Goal: Complete application form

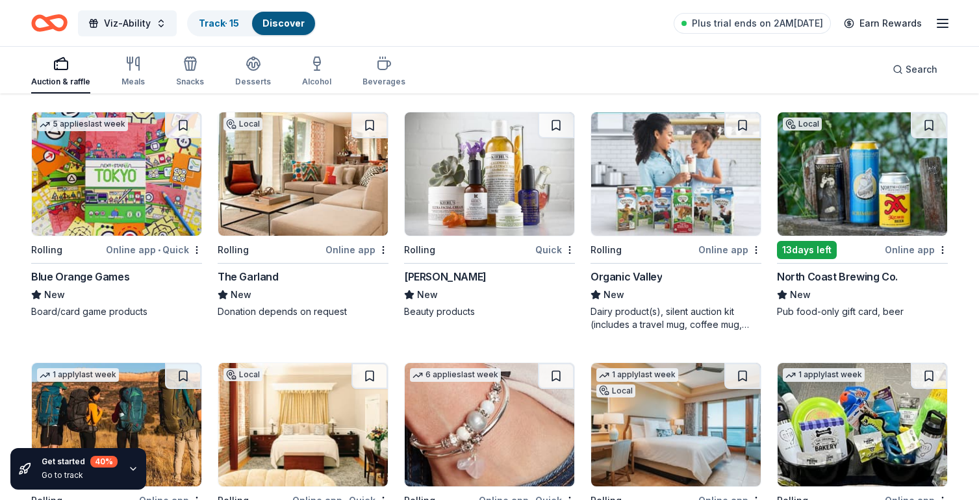
scroll to position [5284, 0]
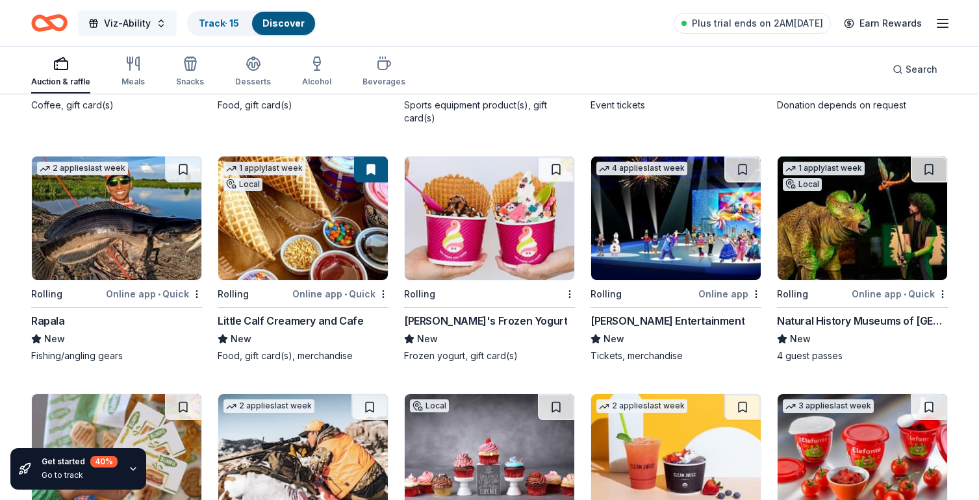
click at [136, 23] on span "Viz-Ability" at bounding box center [127, 24] width 47 height 16
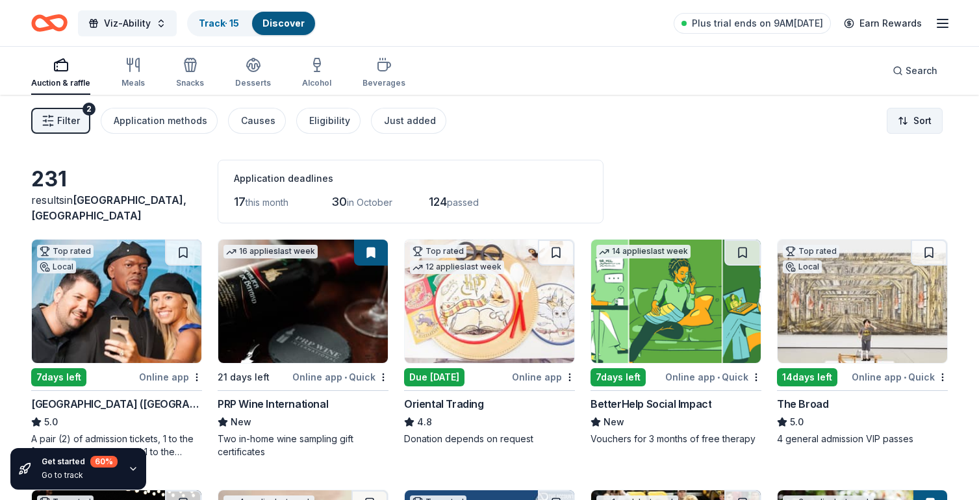
click at [929, 120] on html "Viz-Ability Track · 15 Discover Plus trial ends on 9AM, 10/1 Earn Rewards Aucti…" at bounding box center [489, 250] width 979 height 500
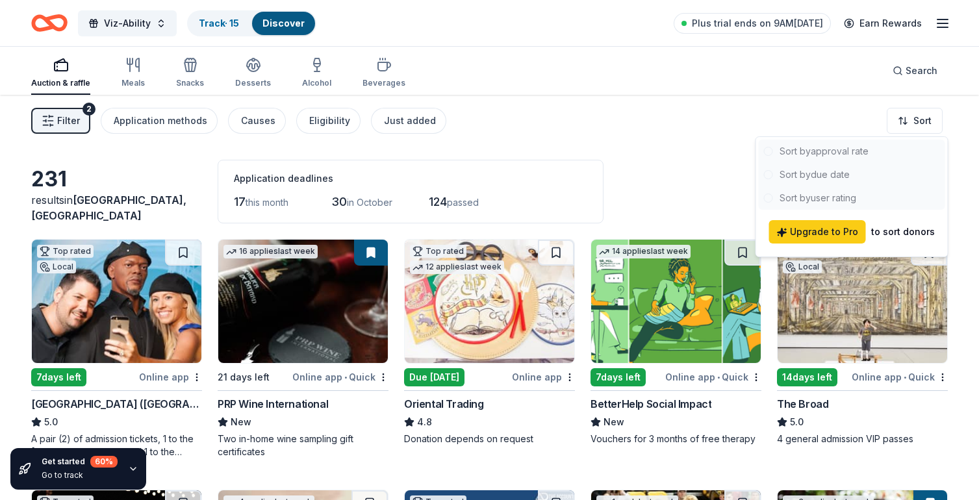
click at [963, 119] on html "Viz-Ability Track · 15 Discover Plus trial ends on 9AM, 10/1 Earn Rewards Aucti…" at bounding box center [489, 250] width 979 height 500
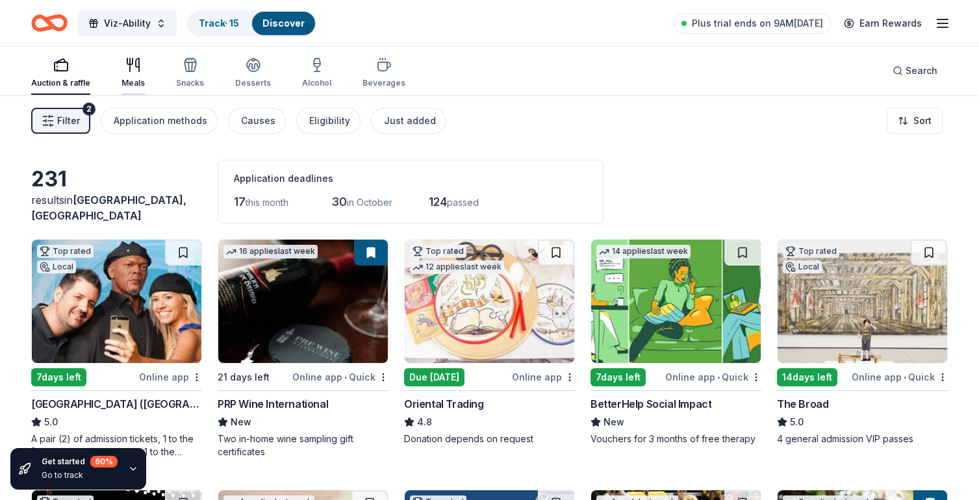
click at [131, 70] on icon "button" at bounding box center [133, 65] width 16 height 16
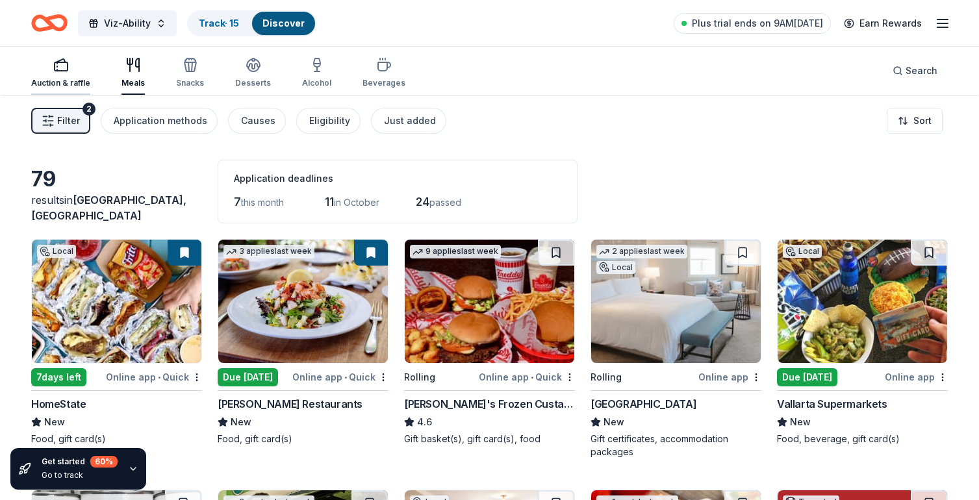
click at [81, 76] on div "Auction & raffle" at bounding box center [60, 72] width 59 height 31
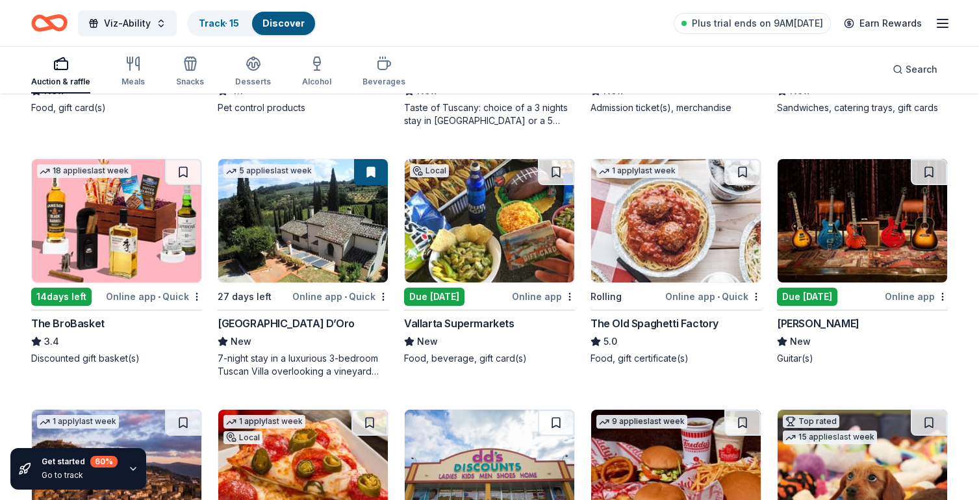
scroll to position [1568, 0]
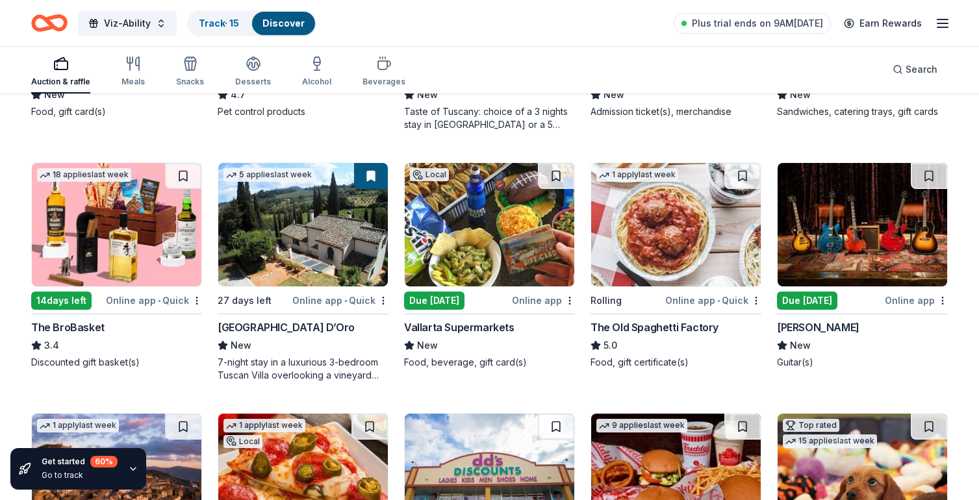
click at [75, 251] on img at bounding box center [117, 224] width 170 height 123
click at [792, 326] on div "Gibson" at bounding box center [818, 328] width 82 height 16
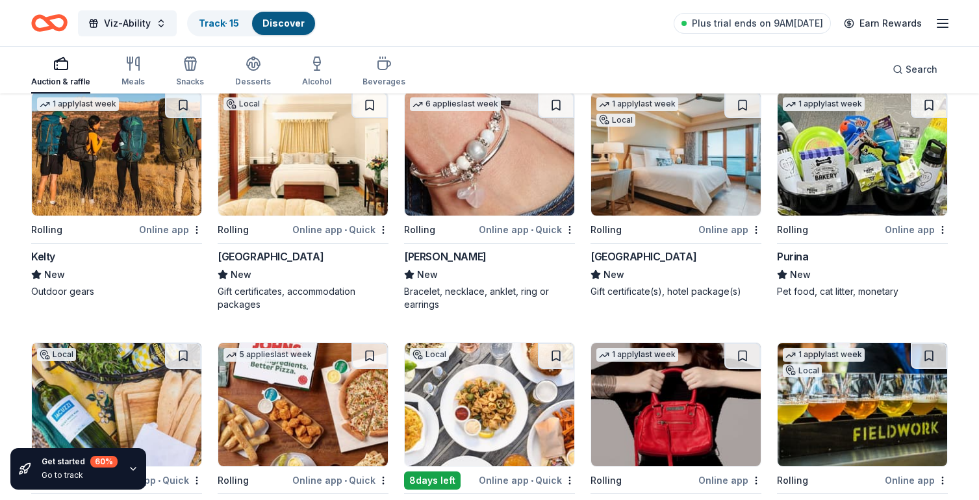
scroll to position [7076, 0]
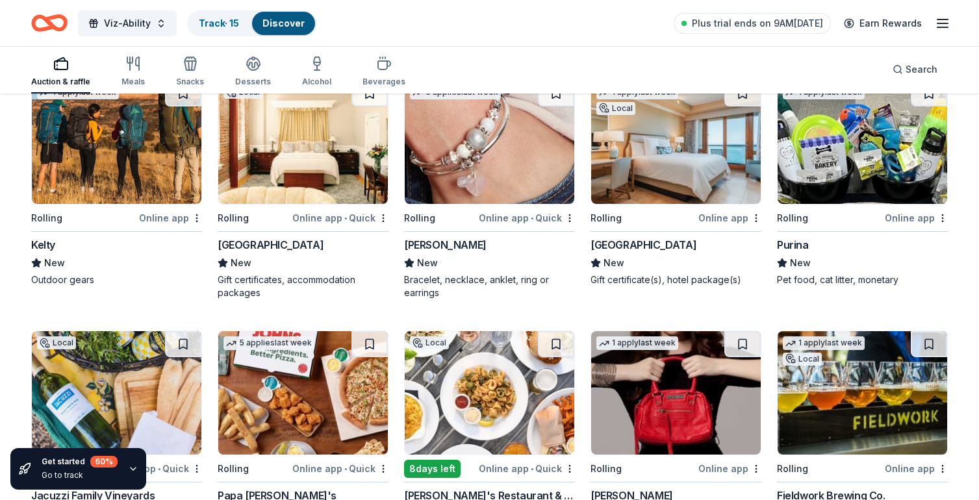
click at [65, 67] on icon "button" at bounding box center [61, 64] width 16 height 16
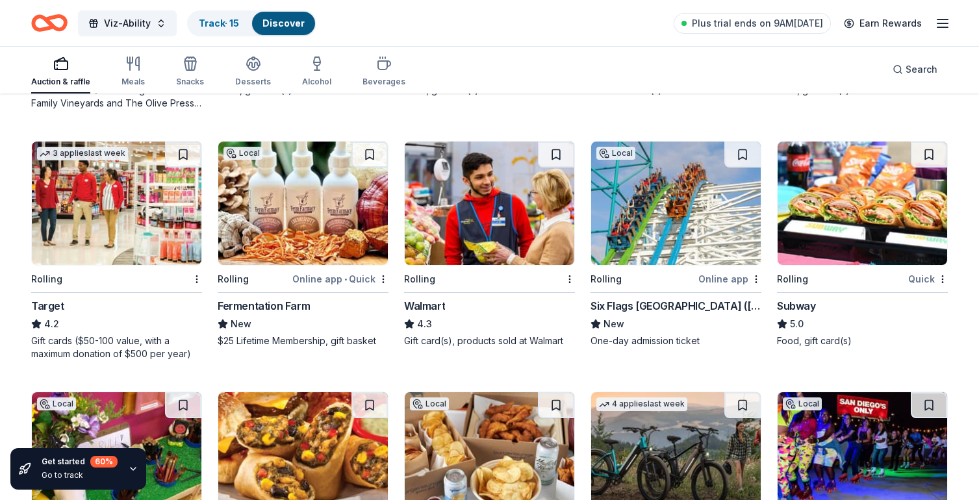
scroll to position [7519, 0]
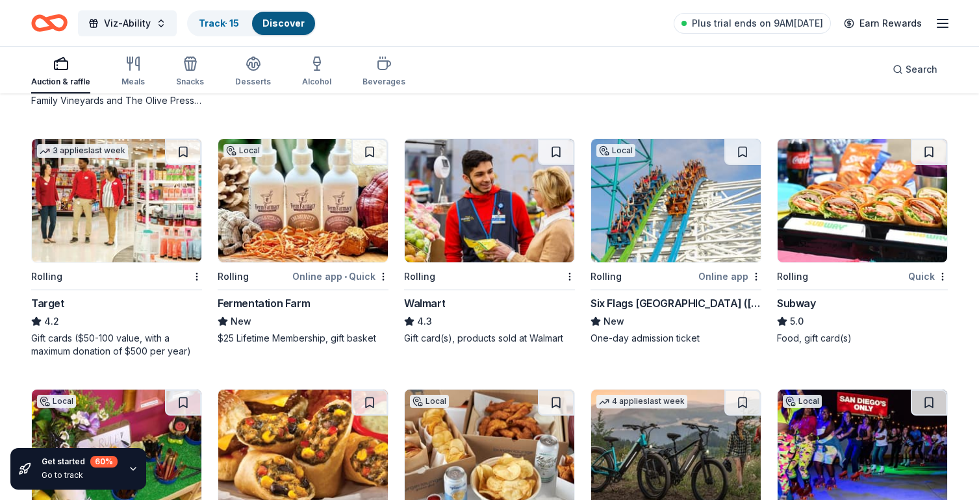
click at [645, 254] on img at bounding box center [676, 200] width 170 height 123
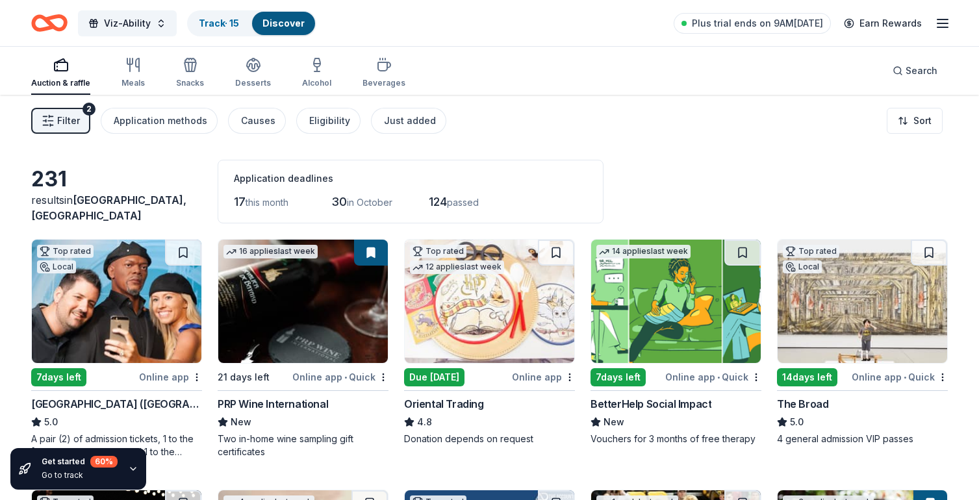
click at [68, 124] on span "Filter" at bounding box center [68, 121] width 23 height 16
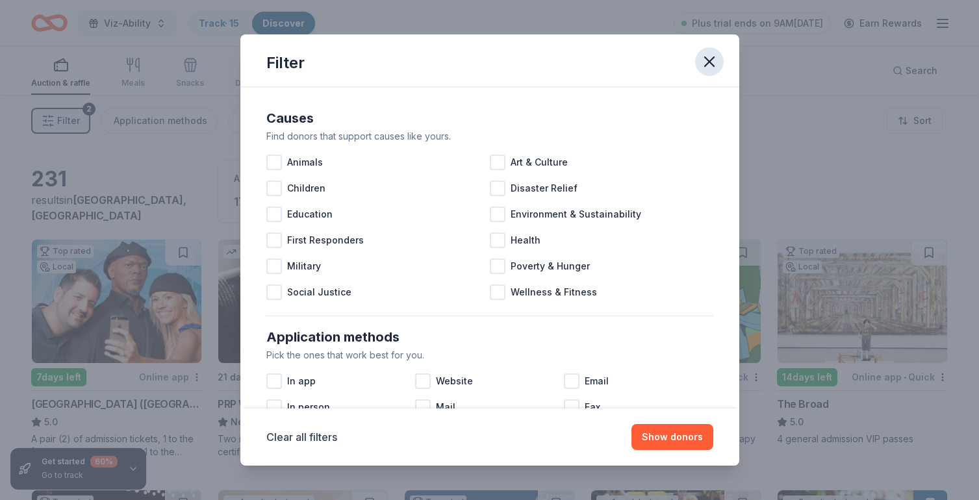
click at [711, 57] on icon "button" at bounding box center [709, 62] width 18 height 18
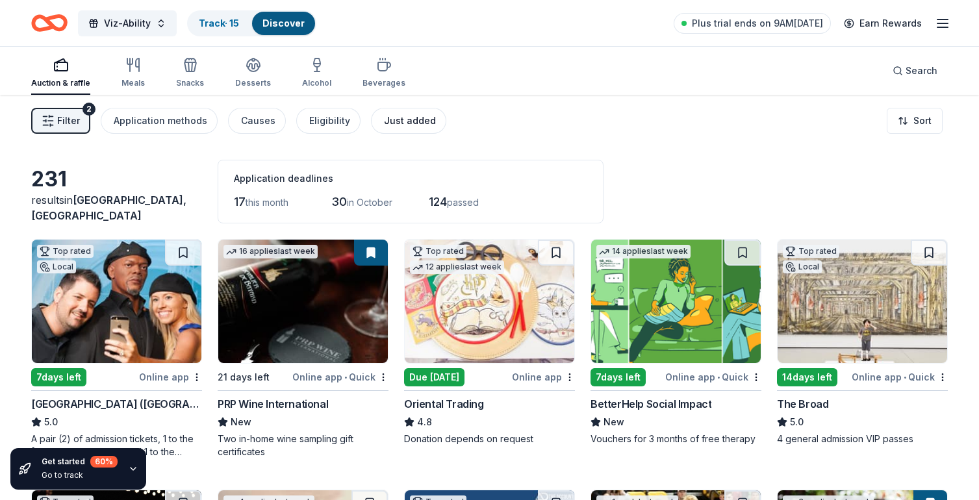
click at [421, 125] on div "Just added" at bounding box center [410, 121] width 52 height 16
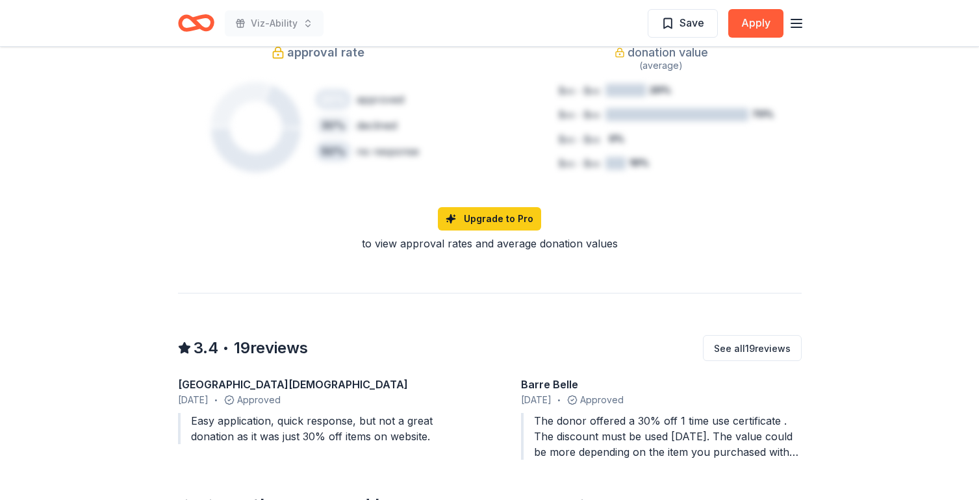
scroll to position [952, 0]
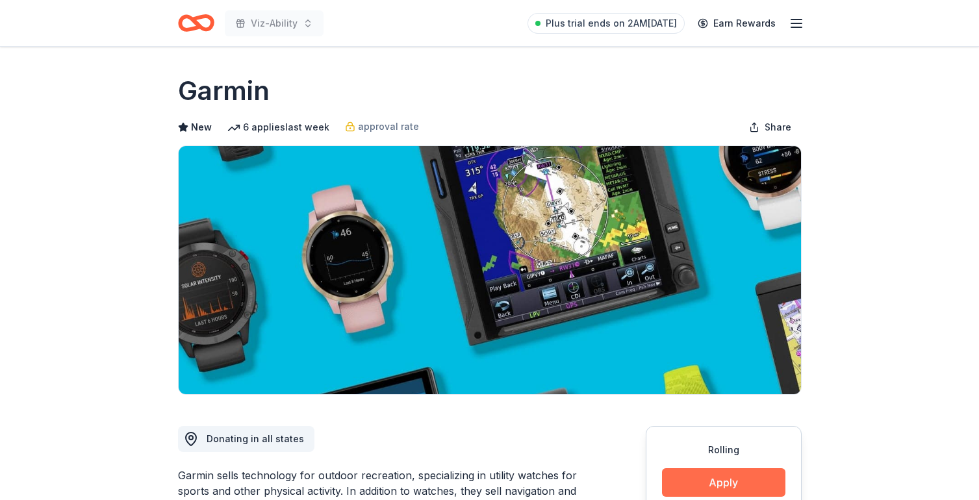
click at [686, 479] on button "Apply" at bounding box center [723, 482] width 123 height 29
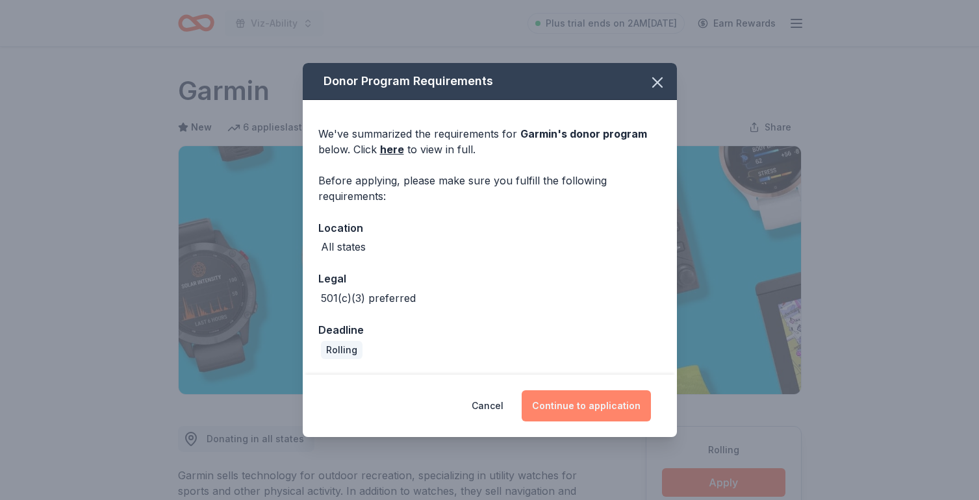
click at [584, 409] on button "Continue to application" at bounding box center [586, 405] width 129 height 31
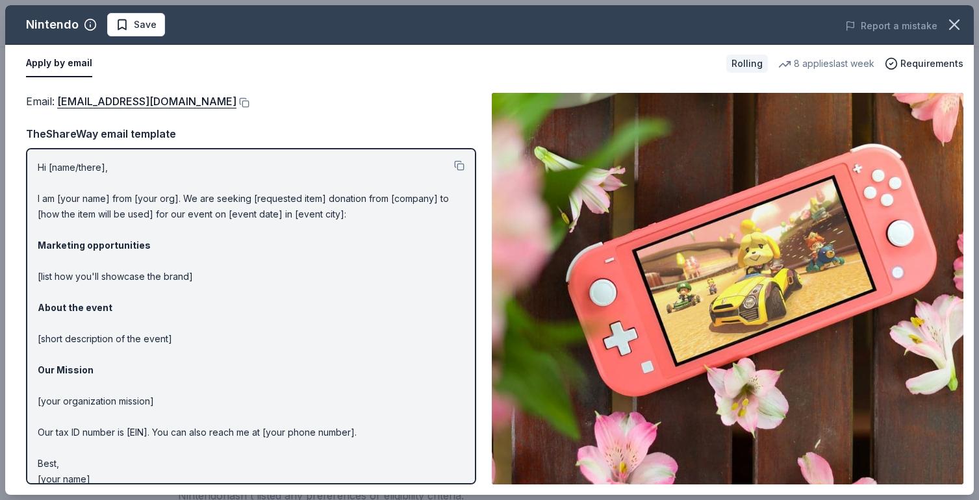
scroll to position [14, 0]
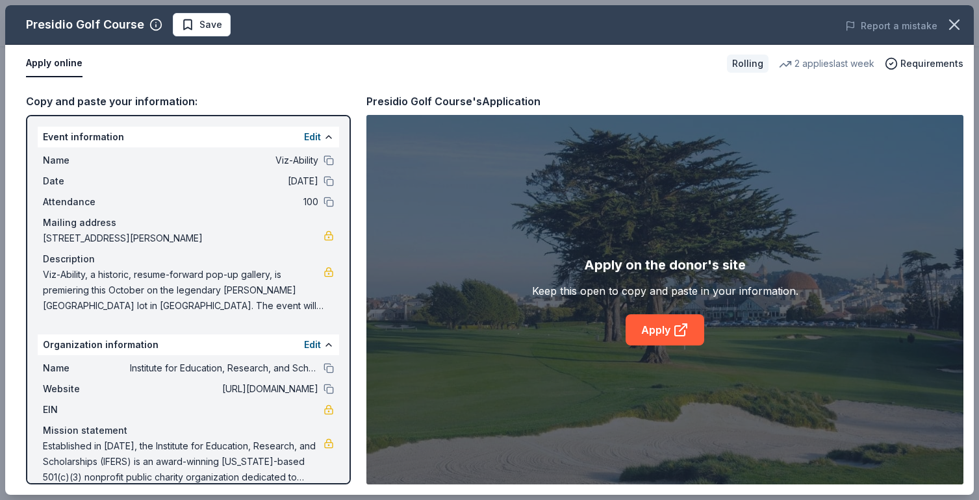
scroll to position [18, 0]
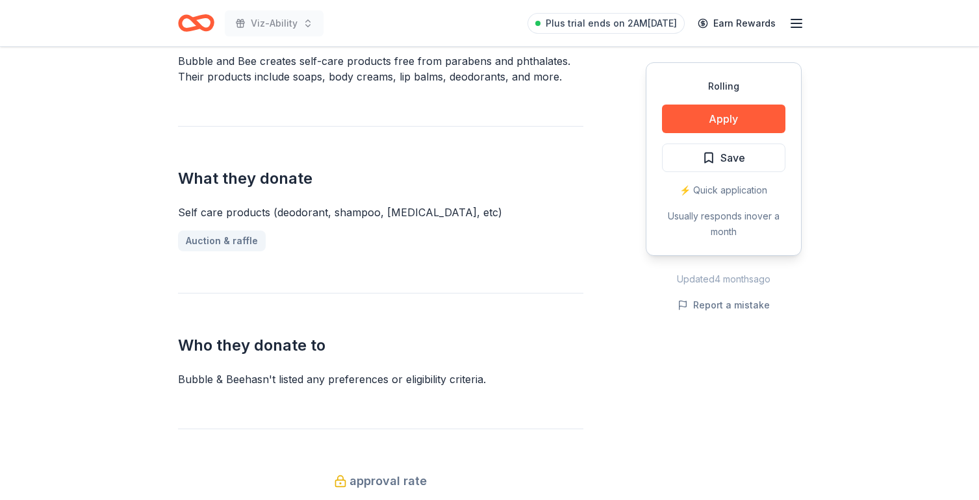
scroll to position [460, 0]
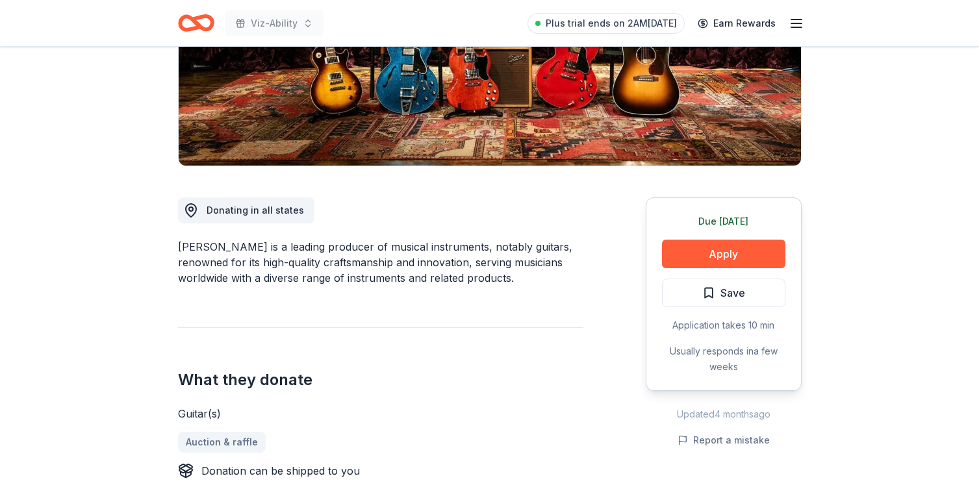
scroll to position [229, 0]
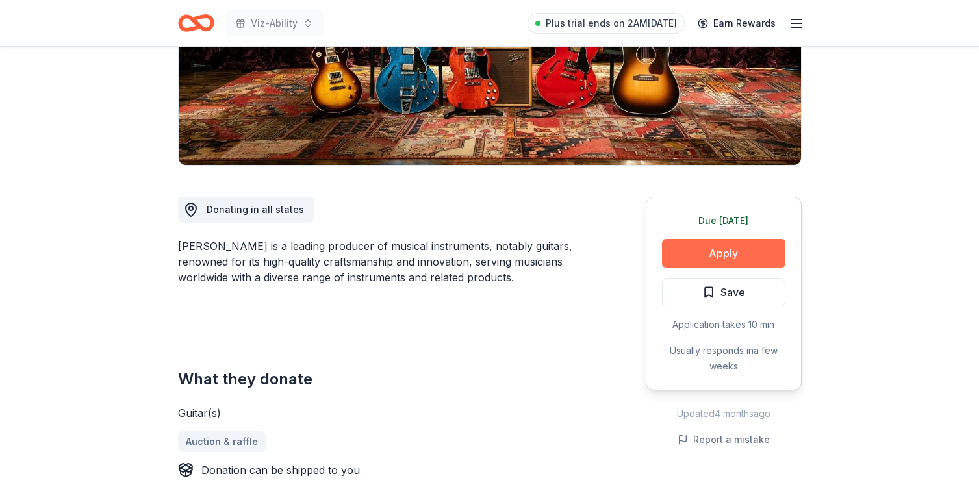
click at [708, 257] on button "Apply" at bounding box center [723, 253] width 123 height 29
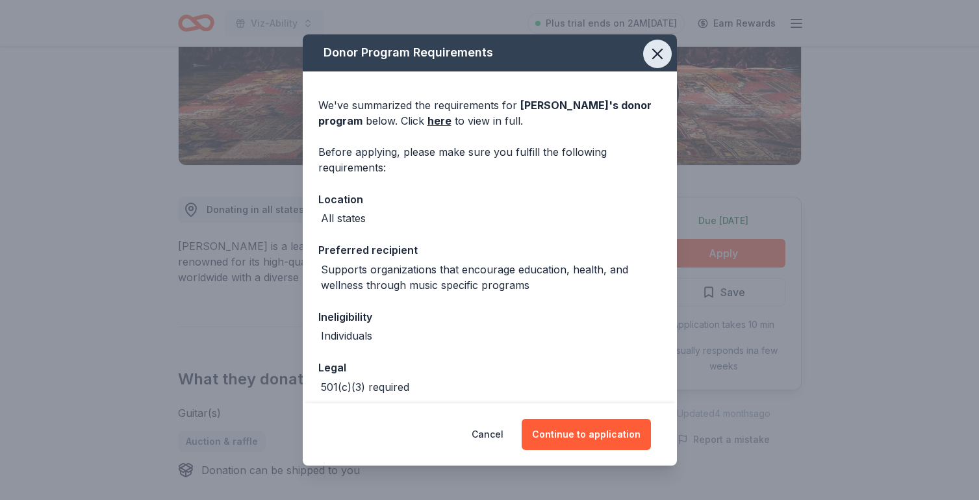
click at [661, 56] on icon "button" at bounding box center [657, 54] width 18 height 18
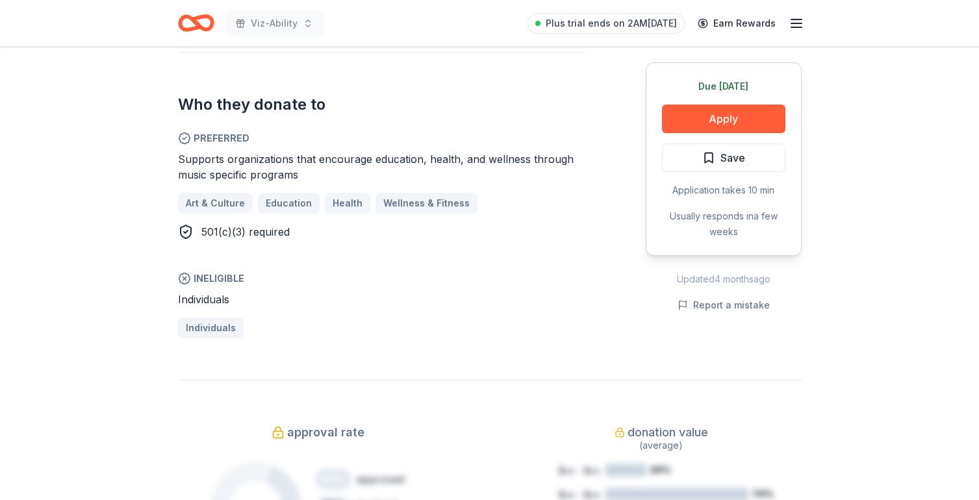
scroll to position [703, 0]
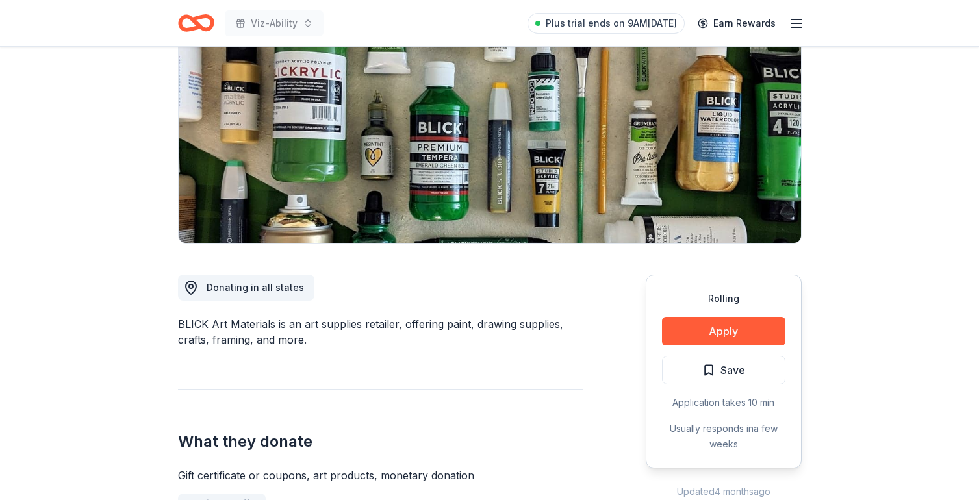
scroll to position [159, 0]
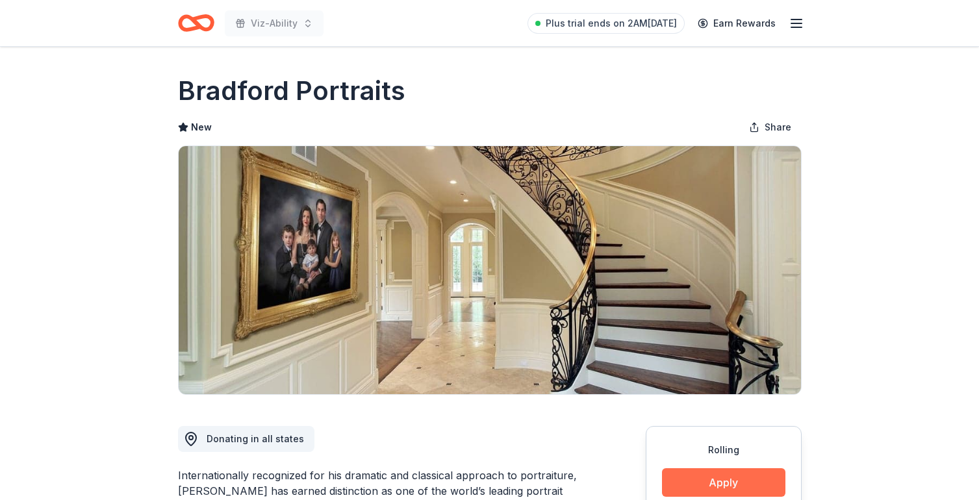
click at [696, 480] on button "Apply" at bounding box center [723, 482] width 123 height 29
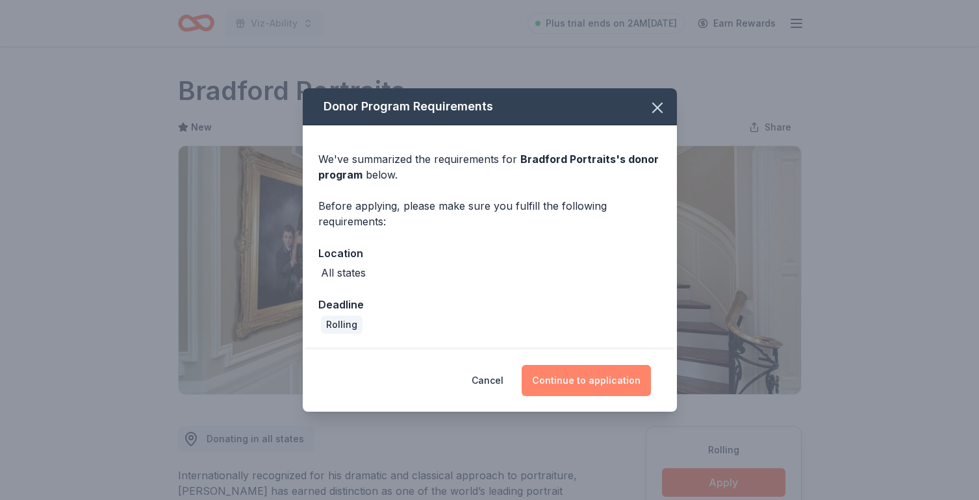
click at [600, 386] on button "Continue to application" at bounding box center [586, 380] width 129 height 31
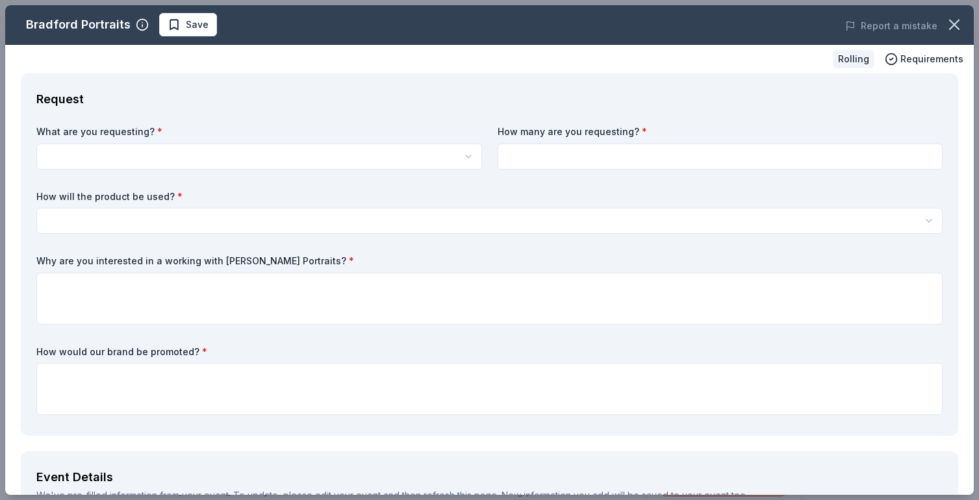
scroll to position [18, 0]
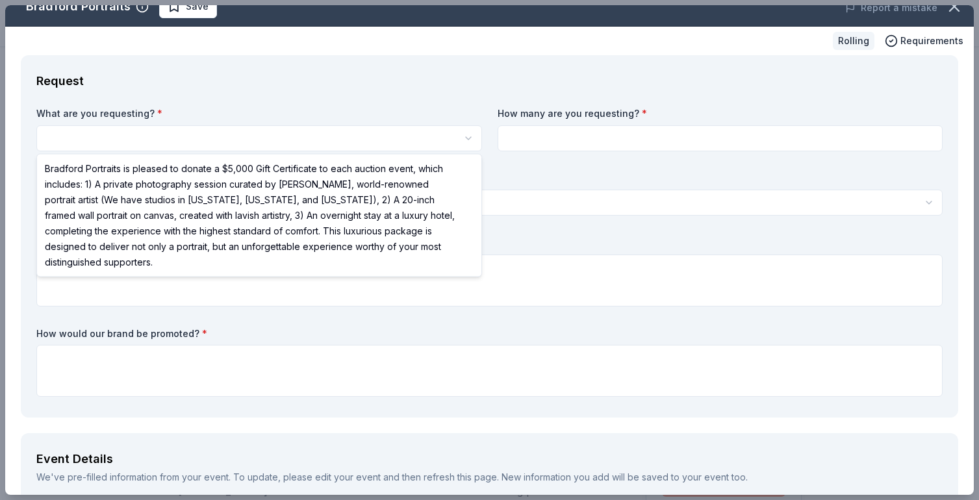
click at [428, 146] on html "Viz-Ability Plus trial ends on 2AM, 10/1 Earn Rewards Rolling Share Bradford Po…" at bounding box center [489, 250] width 979 height 500
select select "Bradford Portraits is pleased to donate a $5,000 Gift Certificate to each aucti…"
click at [384, 125] on html "Viz-Ability Plus trial ends on 2AM, 10/1 Earn Rewards Rolling Share Bradford Po…" at bounding box center [489, 250] width 979 height 500
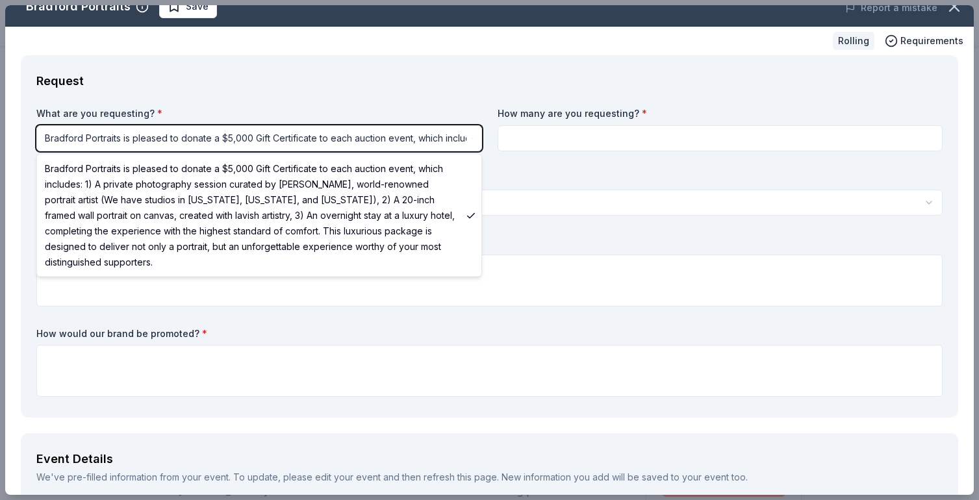
click at [396, 92] on html "Viz-Ability Plus trial ends on 2AM, 10/1 Earn Rewards Rolling Share Bradford Po…" at bounding box center [489, 250] width 979 height 500
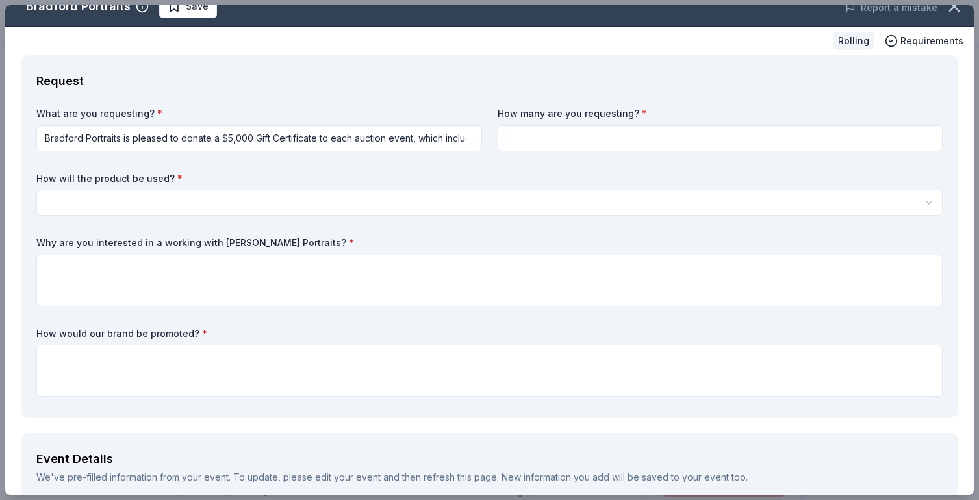
click at [553, 151] on div "What are you requesting? * Bradford Portraits is pleased to donate a $5,000 Gif…" at bounding box center [489, 254] width 906 height 295
click at [548, 141] on input at bounding box center [721, 138] width 446 height 26
type input "1"
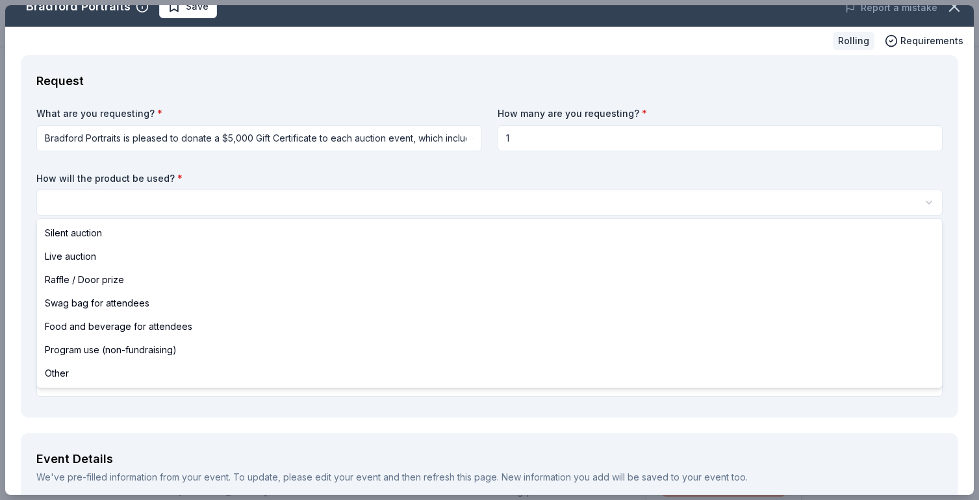
click at [348, 209] on html "Viz-Ability Plus trial ends on 2AM, 10/1 Earn Rewards Rolling Share Bradford Po…" at bounding box center [489, 250] width 979 height 500
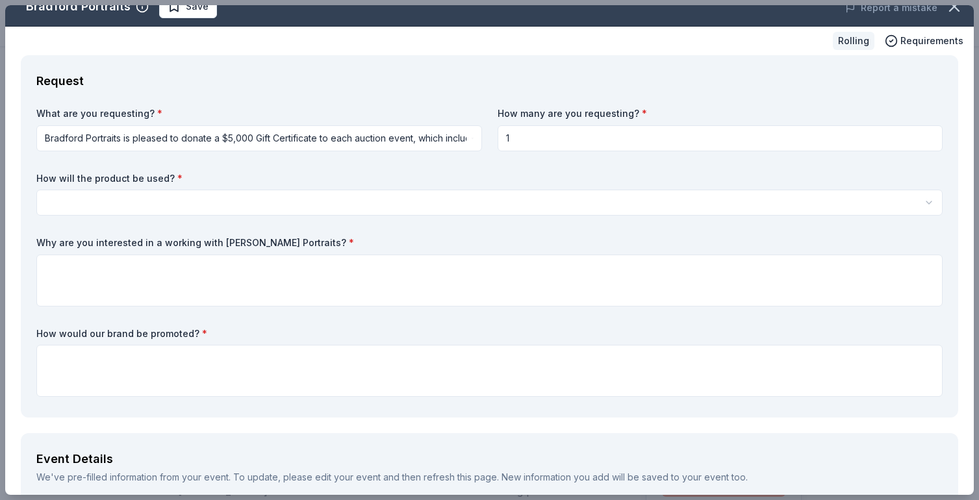
click at [362, 201] on html "Viz-Ability Plus trial ends on 2AM, 10/1 Earn Rewards Rolling Share Bradford Po…" at bounding box center [489, 250] width 979 height 500
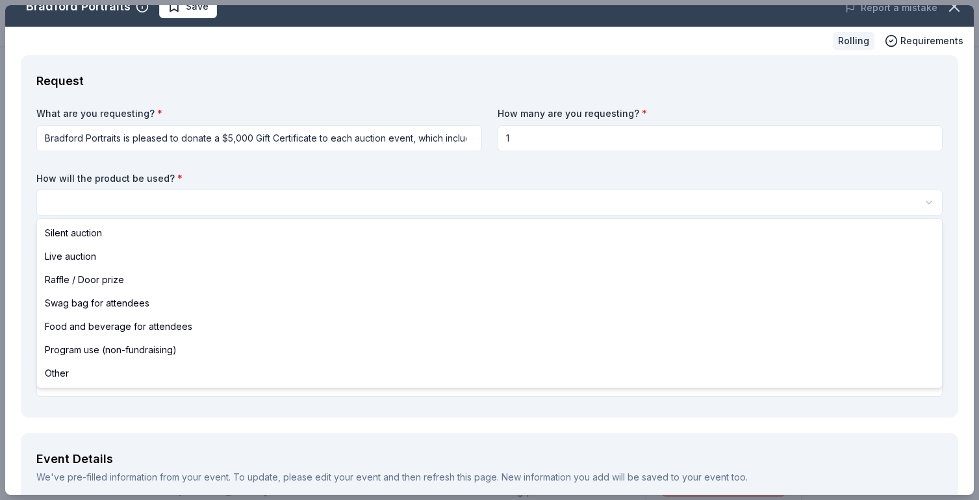
drag, startPoint x: 307, startPoint y: 271, endPoint x: 306, endPoint y: 252, distance: 18.9
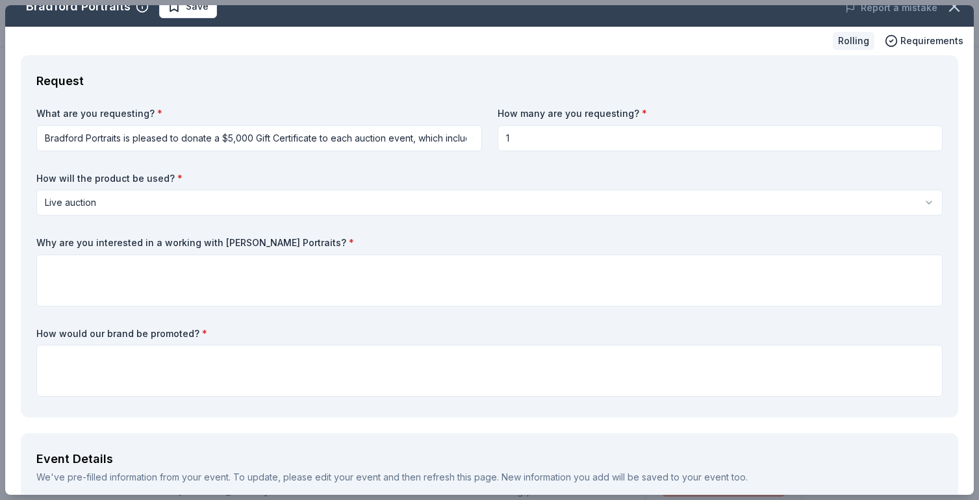
click at [314, 209] on html "Viz-Ability Plus trial ends on 2AM, 10/1 Earn Rewards Rolling Share Bradford Po…" at bounding box center [489, 250] width 979 height 500
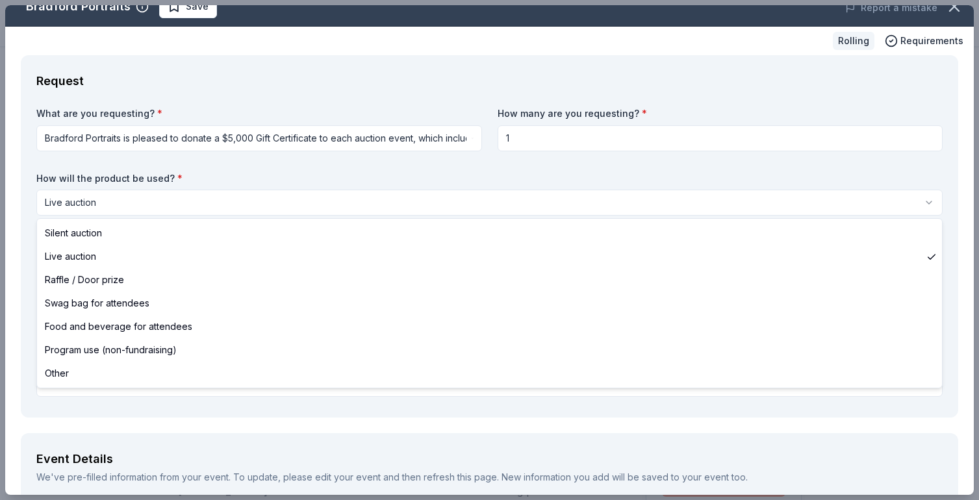
select select "silentAuction"
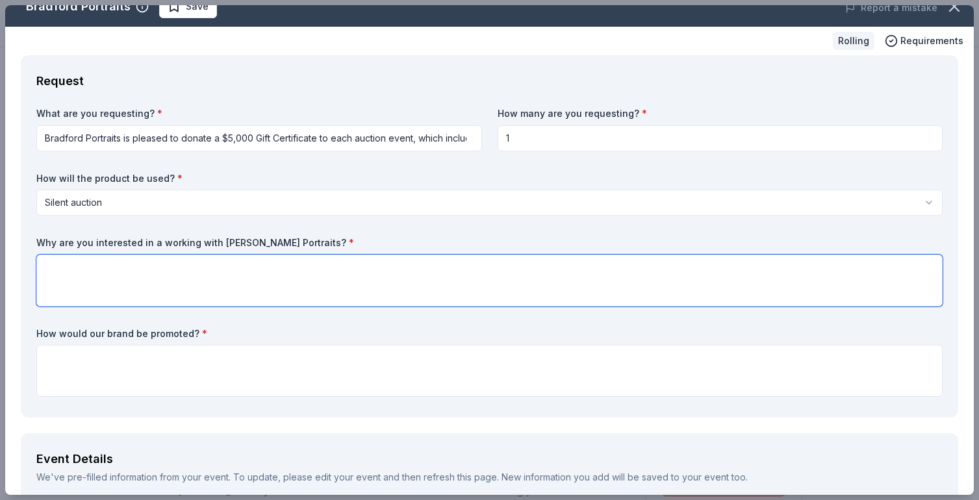
click at [286, 271] on textarea at bounding box center [489, 281] width 906 height 52
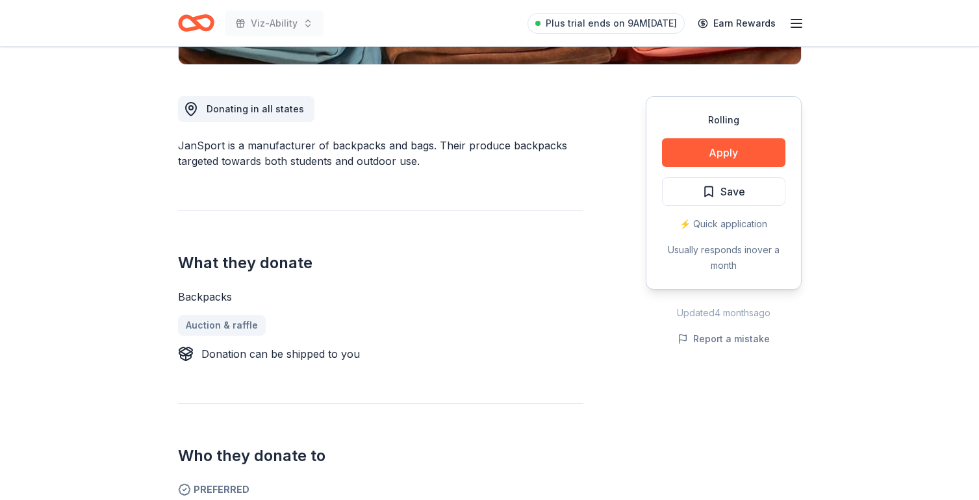
scroll to position [353, 0]
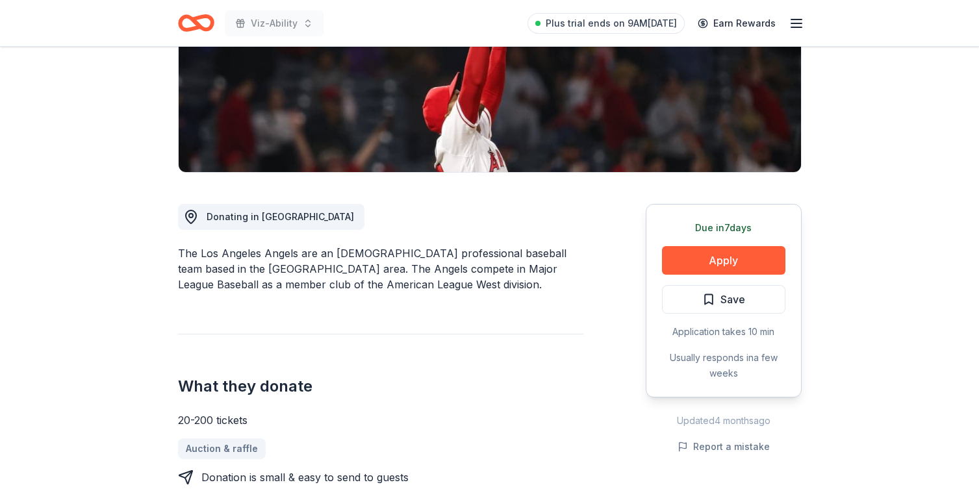
scroll to position [212, 0]
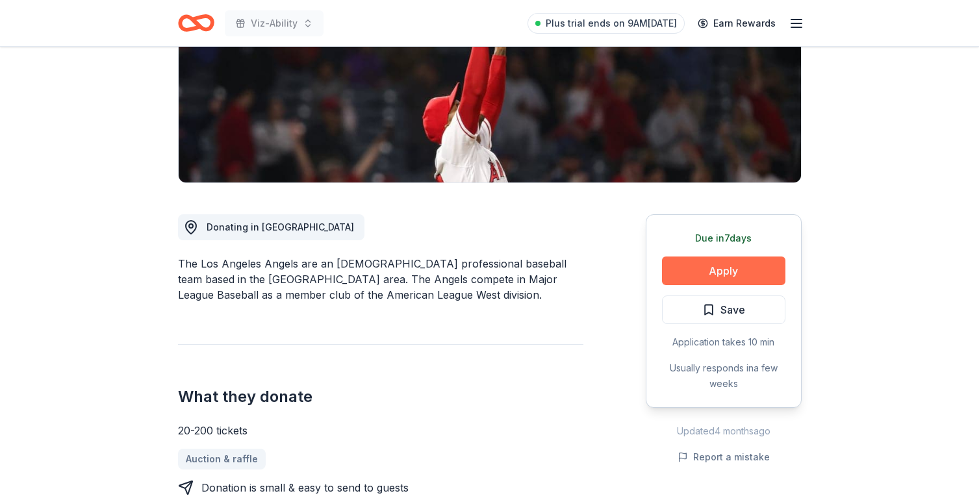
click at [722, 273] on button "Apply" at bounding box center [723, 271] width 123 height 29
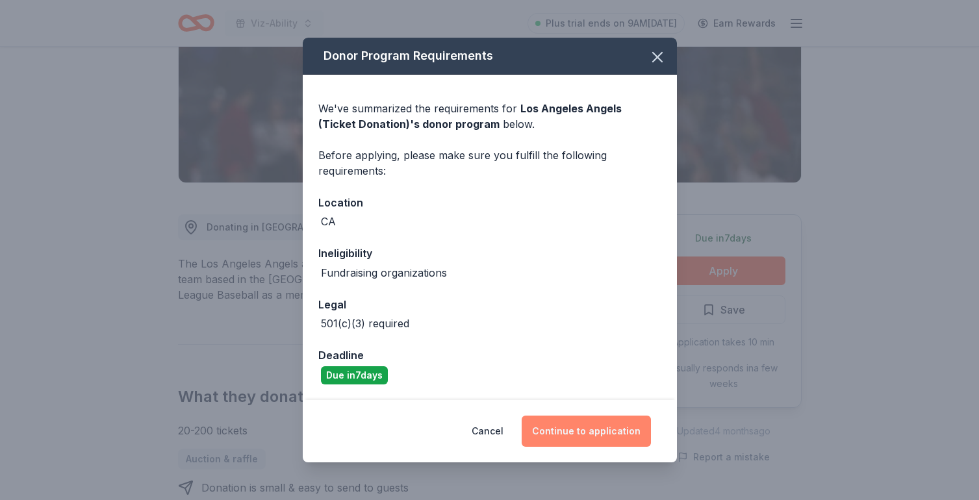
click at [569, 428] on button "Continue to application" at bounding box center [586, 431] width 129 height 31
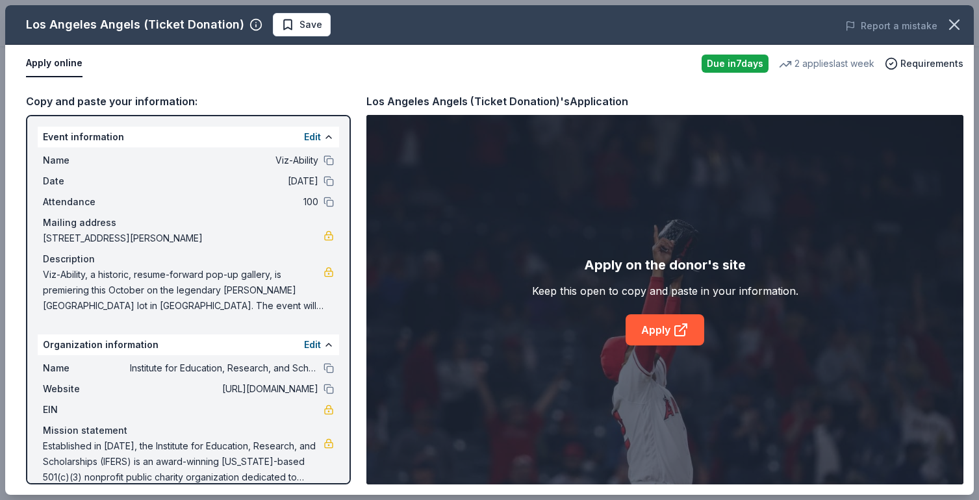
scroll to position [18, 0]
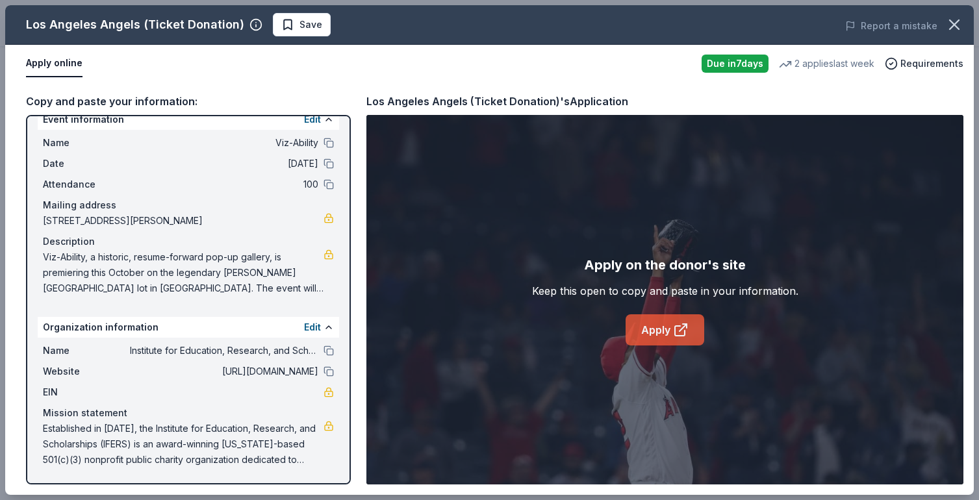
click at [678, 333] on icon at bounding box center [681, 330] width 16 height 16
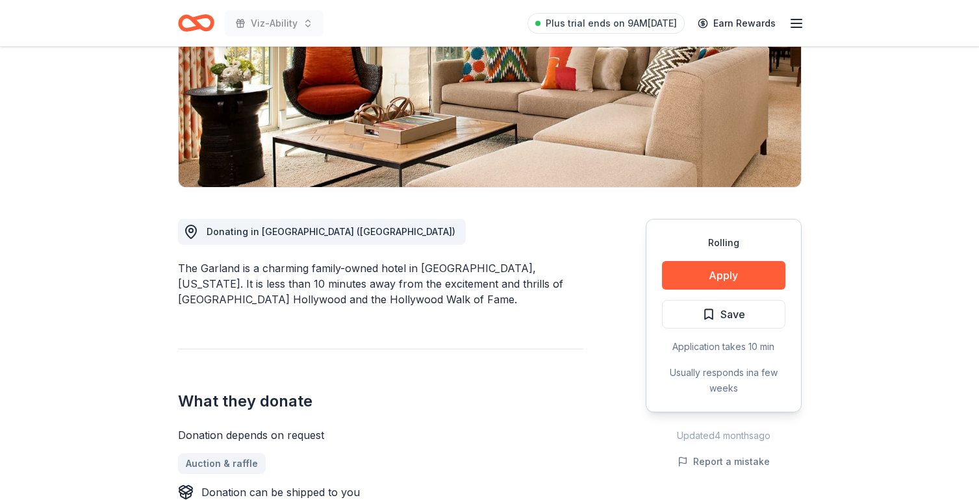
scroll to position [203, 0]
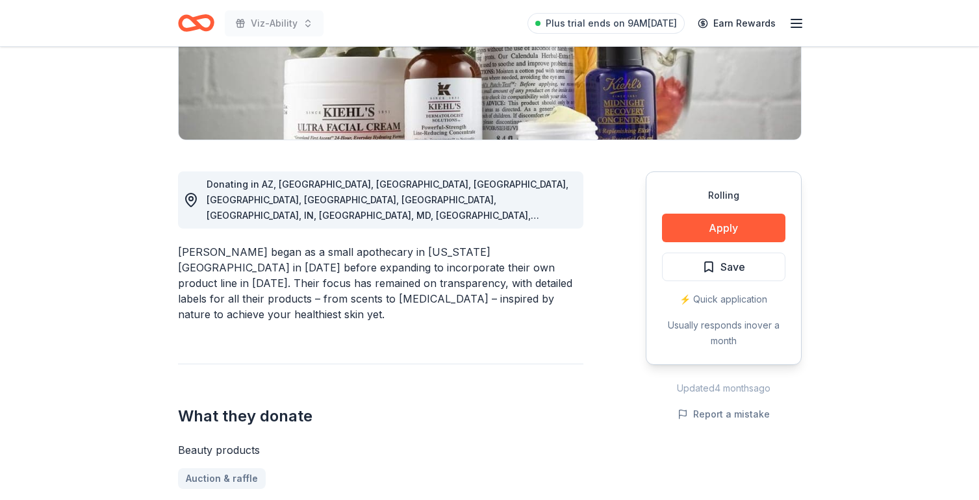
scroll to position [235, 0]
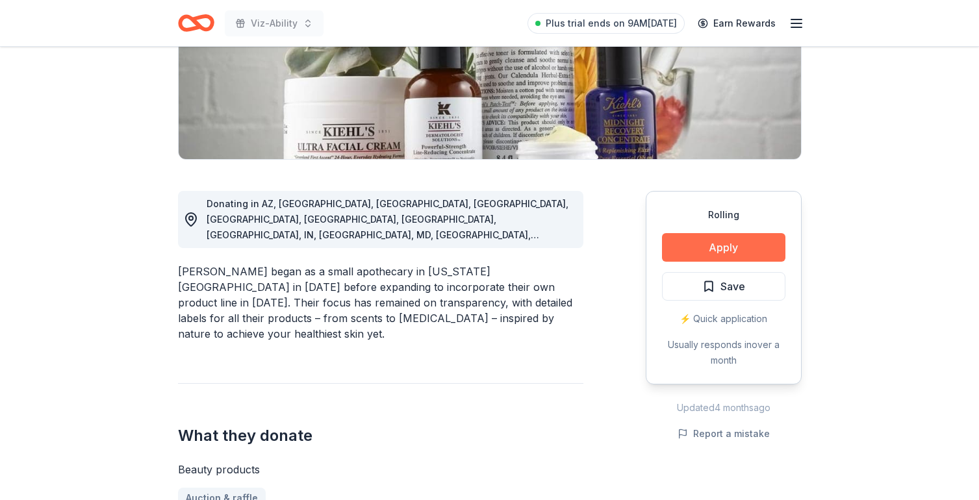
click at [704, 245] on button "Apply" at bounding box center [723, 247] width 123 height 29
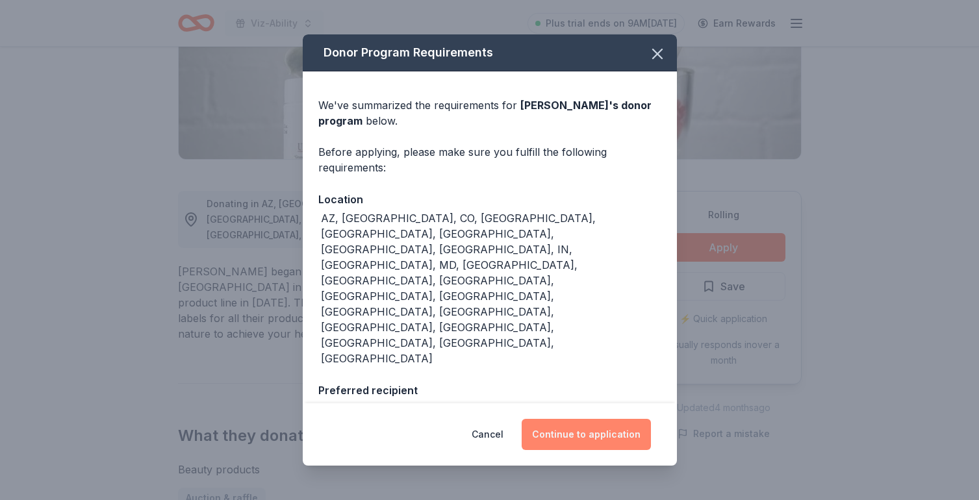
click at [557, 419] on button "Continue to application" at bounding box center [586, 434] width 129 height 31
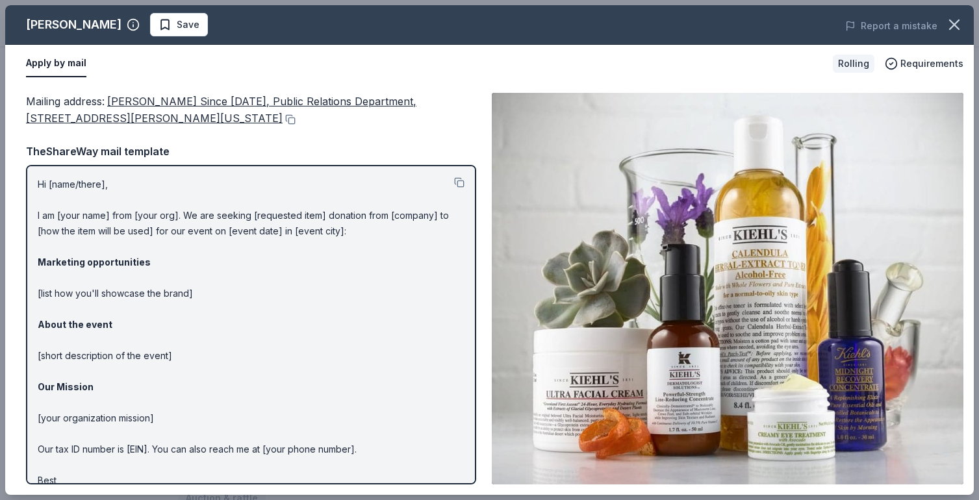
scroll to position [31, 0]
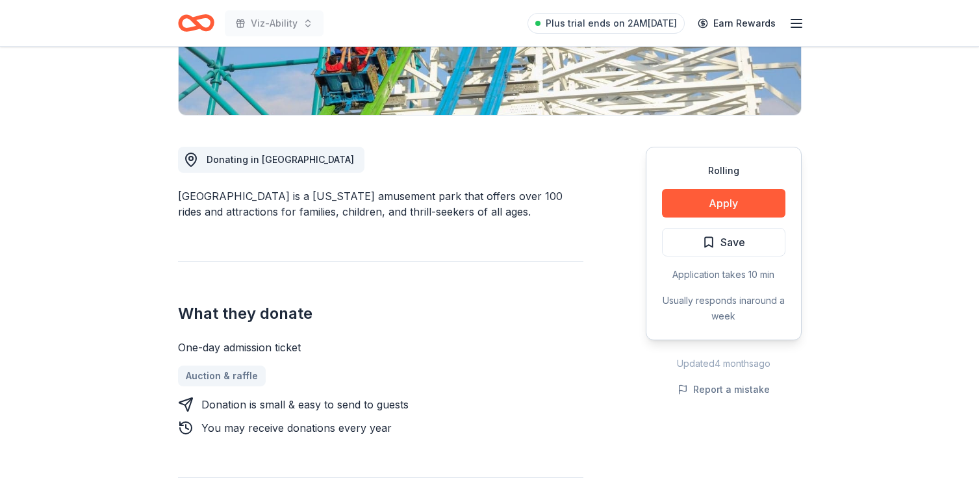
scroll to position [314, 0]
